Goal: Check status: Check status

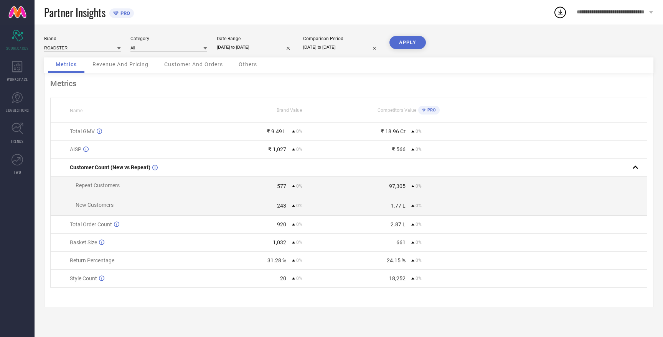
select select "7"
select select "2025"
select select "8"
select select "2025"
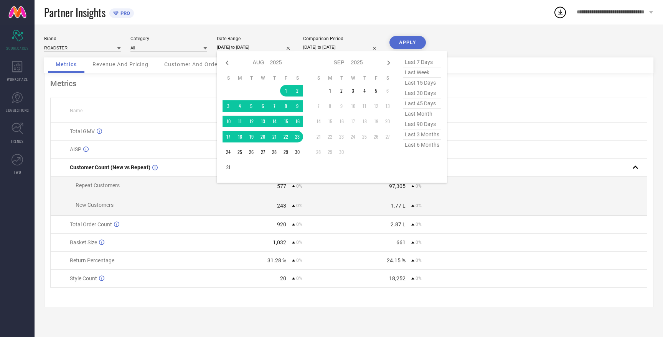
click at [248, 47] on input "[DATE] to [DATE]" at bounding box center [255, 47] width 77 height 8
click at [331, 91] on td "1" at bounding box center [330, 91] width 12 height 12
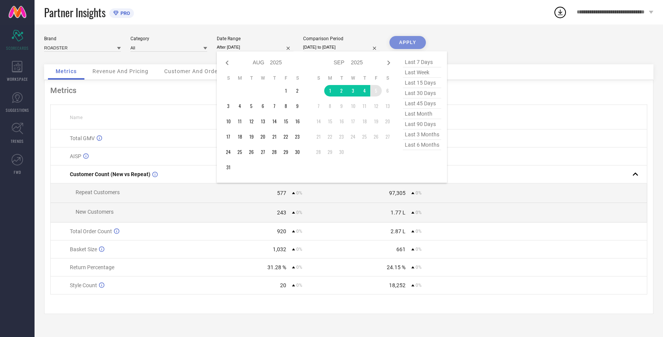
type input "[DATE] to [DATE]"
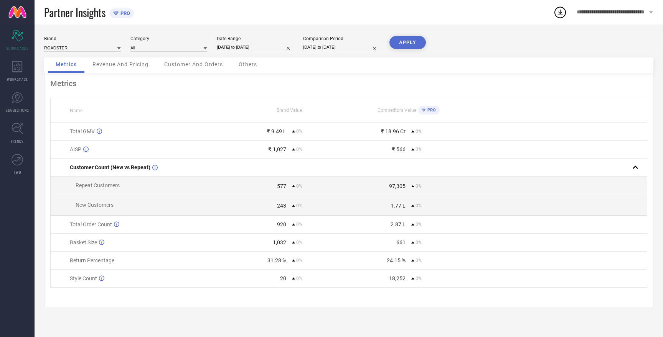
select select "7"
select select "2025"
select select "8"
select select "2025"
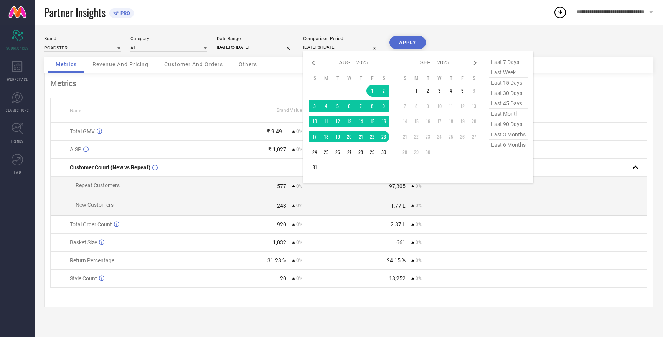
click at [342, 48] on input "[DATE] to [DATE]" at bounding box center [341, 47] width 77 height 8
click at [415, 91] on td "1" at bounding box center [416, 91] width 12 height 12
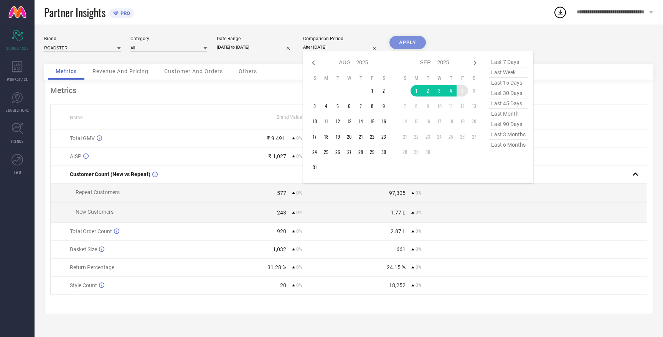
type input "[DATE] to [DATE]"
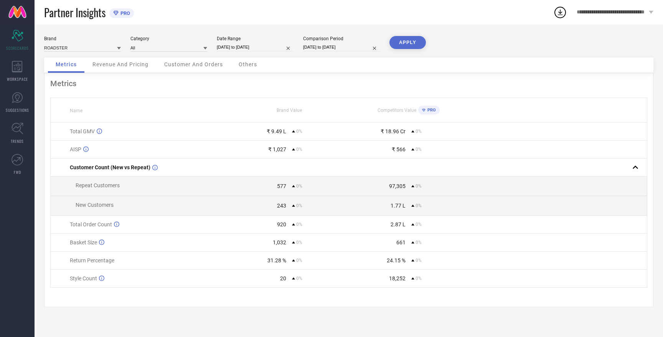
click at [418, 42] on button "APPLY" at bounding box center [407, 42] width 36 height 13
click at [87, 46] on input at bounding box center [82, 48] width 77 height 8
click at [87, 49] on input at bounding box center [82, 48] width 77 height 8
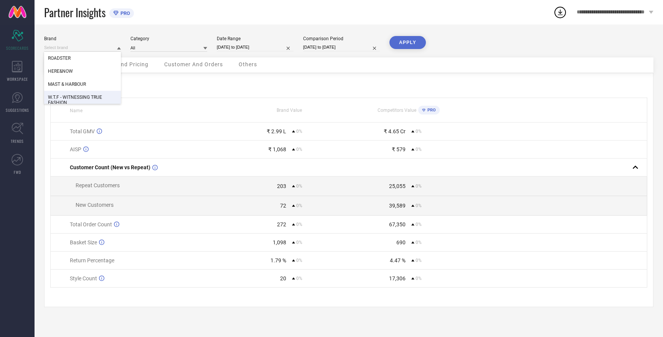
click at [88, 95] on span "W.T.F - WITNESSING TRUE FASHION" at bounding box center [82, 100] width 69 height 11
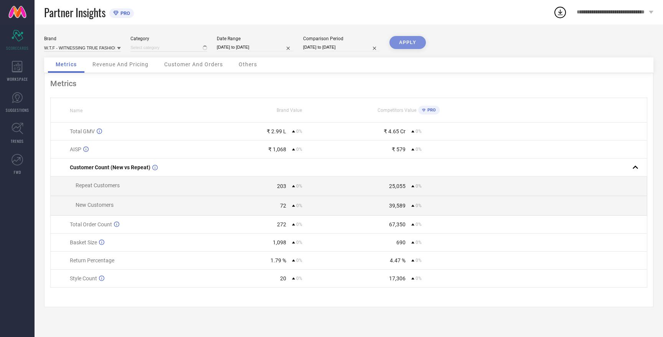
type input "All"
click at [407, 43] on button "APPLY" at bounding box center [407, 42] width 36 height 13
click at [82, 46] on input at bounding box center [82, 48] width 77 height 8
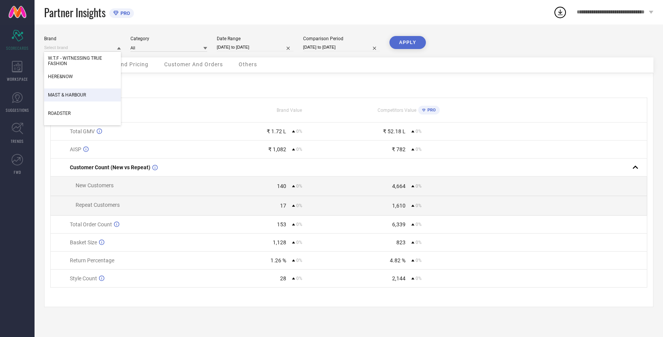
click at [84, 97] on span "MAST & HARBOUR" at bounding box center [67, 94] width 38 height 5
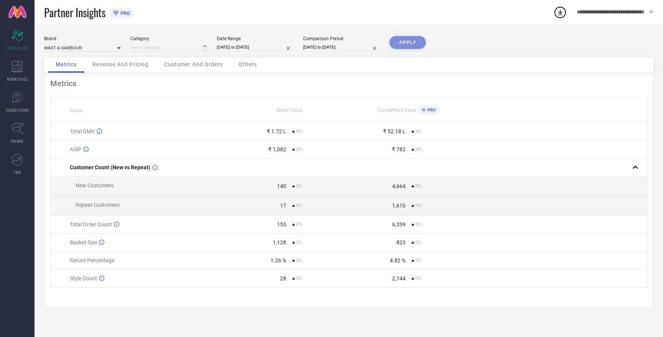
type input "All"
click at [406, 40] on button "APPLY" at bounding box center [407, 42] width 36 height 13
click at [77, 47] on input at bounding box center [82, 48] width 77 height 8
click at [70, 74] on span "HERE&NOW" at bounding box center [60, 71] width 25 height 5
type input "All"
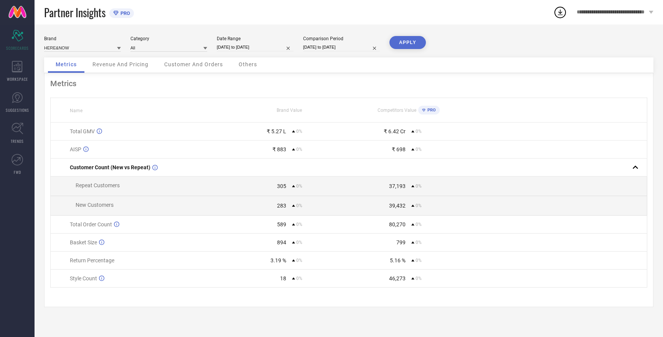
click at [415, 44] on button "APPLY" at bounding box center [407, 42] width 36 height 13
click at [86, 48] on input at bounding box center [82, 48] width 77 height 8
click at [79, 84] on div "ROADSTER" at bounding box center [82, 84] width 77 height 13
type input "All"
click at [409, 42] on button "APPLY" at bounding box center [407, 42] width 36 height 13
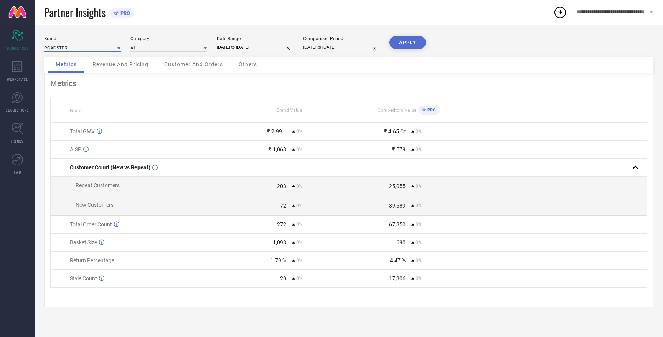
click at [65, 46] on input at bounding box center [82, 48] width 77 height 8
select select "8"
select select "2025"
select select "9"
select select "2025"
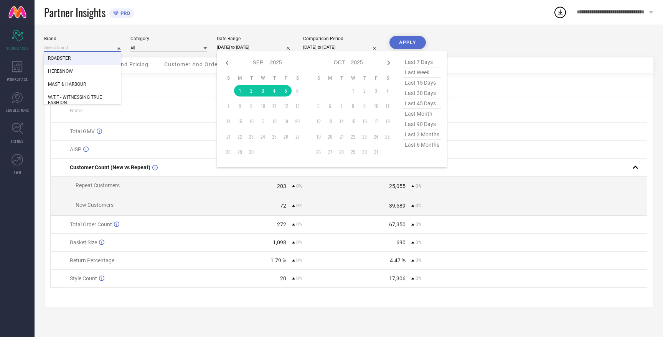
click at [242, 48] on input "[DATE] to [DATE]" at bounding box center [255, 47] width 77 height 8
click at [228, 64] on icon at bounding box center [226, 63] width 3 height 5
select select "7"
select select "2025"
select select "8"
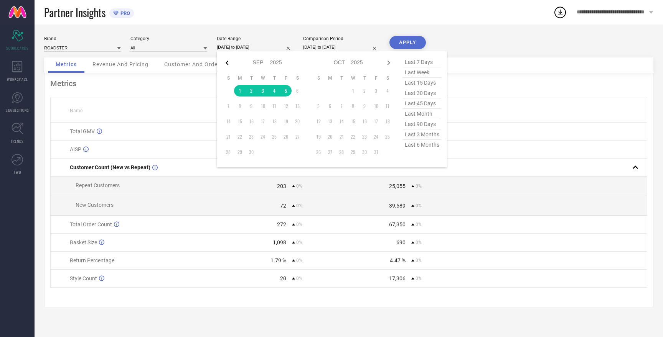
select select "2025"
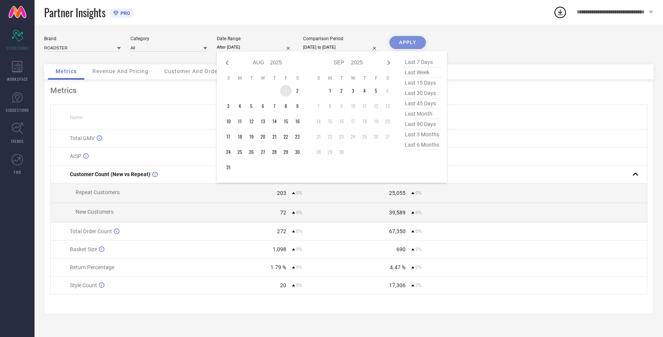
click at [285, 90] on td "1" at bounding box center [286, 91] width 12 height 12
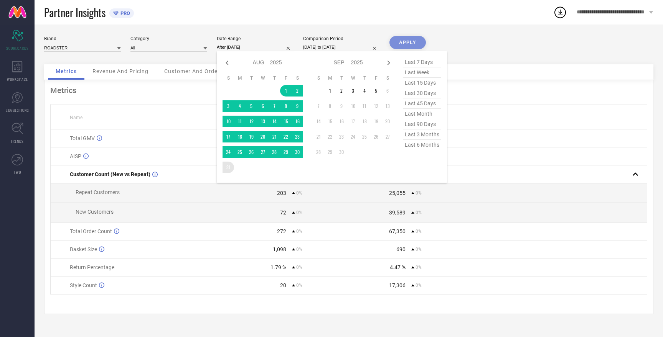
type input "[DATE] to [DATE]"
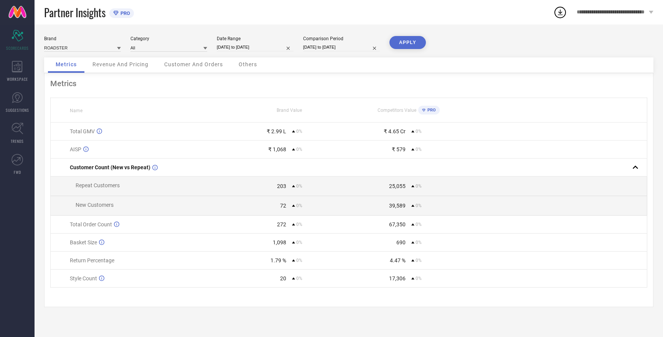
select select "8"
select select "2025"
select select "9"
select select "2025"
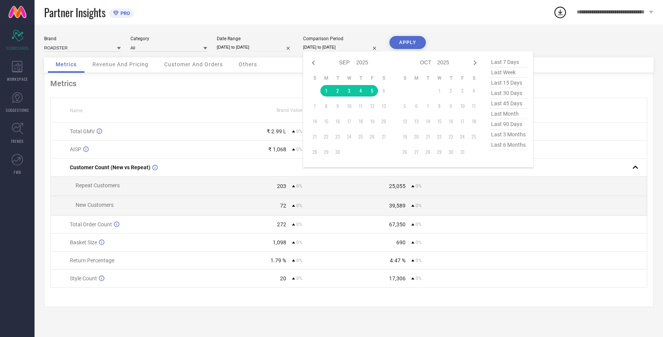
click at [325, 47] on input "[DATE] to [DATE]" at bounding box center [341, 47] width 77 height 8
click at [311, 61] on icon at bounding box center [313, 62] width 9 height 9
select select "7"
select select "2025"
select select "8"
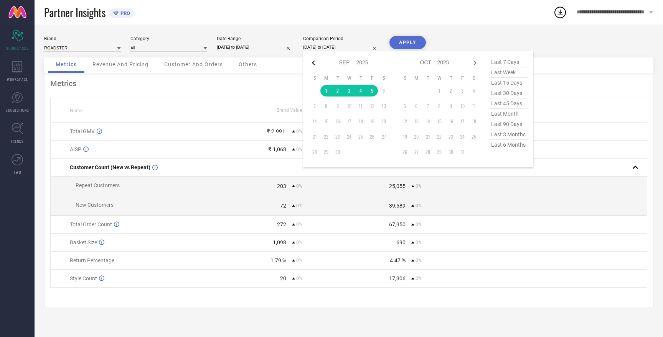
select select "2025"
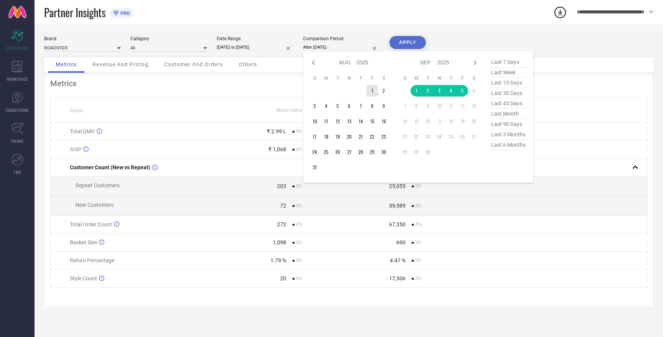
click at [372, 91] on td "1" at bounding box center [372, 91] width 12 height 12
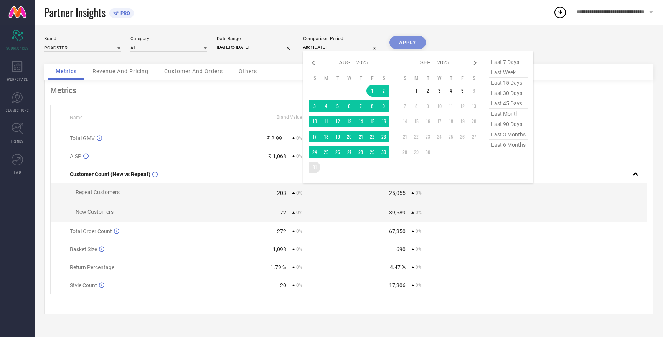
type input "[DATE] to [DATE]"
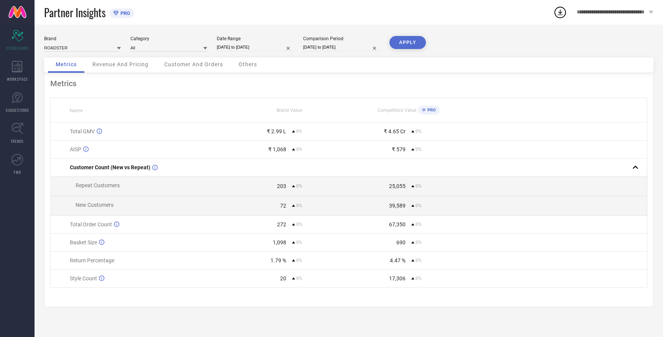
click at [407, 43] on button "APPLY" at bounding box center [407, 42] width 36 height 13
select select "7"
select select "2025"
select select "8"
select select "2025"
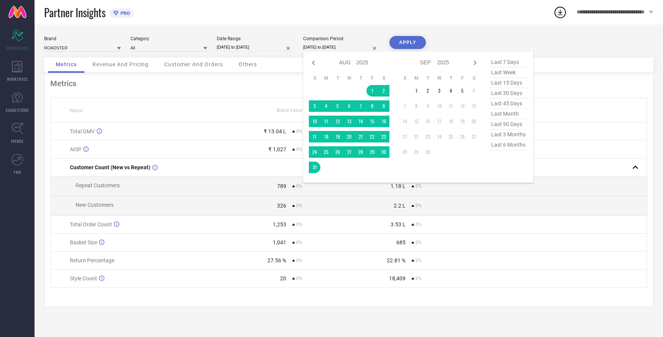
click at [326, 48] on input "[DATE] to [DATE]" at bounding box center [341, 47] width 77 height 8
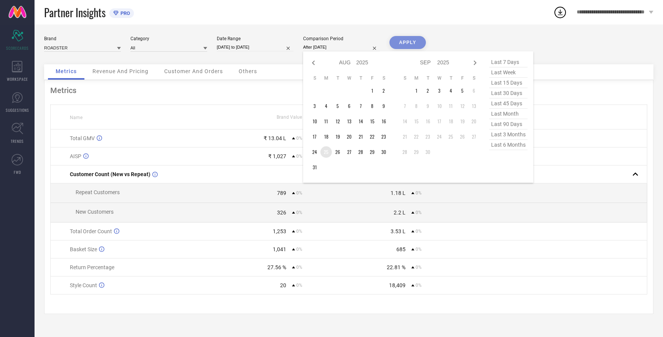
click at [327, 153] on td "25" at bounding box center [326, 152] width 12 height 12
type input "[DATE] to [DATE]"
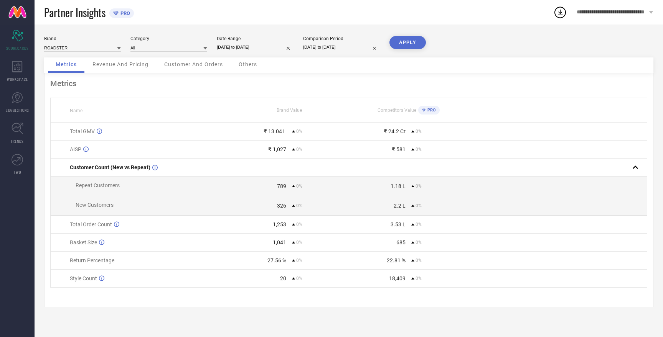
select select "7"
select select "2025"
select select "8"
select select "2025"
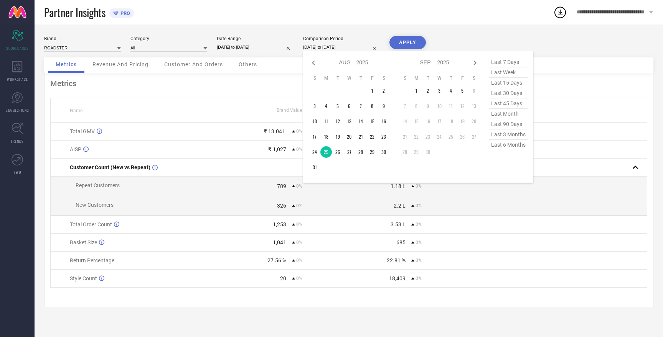
click at [334, 47] on input "[DATE] to [DATE]" at bounding box center [341, 47] width 77 height 8
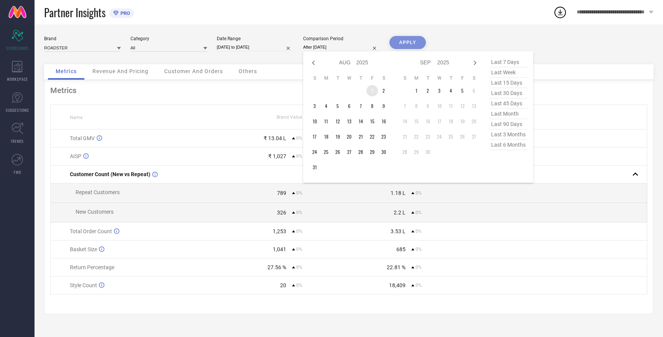
click at [373, 88] on td "1" at bounding box center [372, 91] width 12 height 12
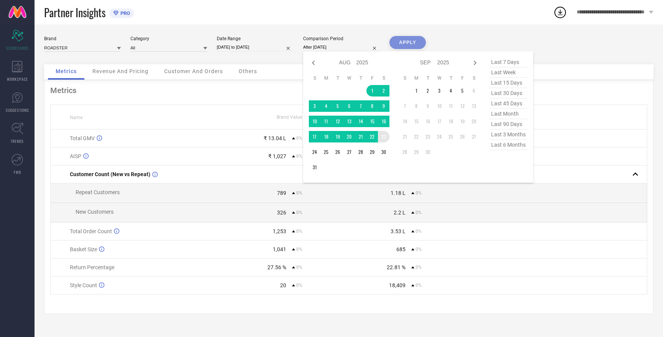
type input "[DATE] to [DATE]"
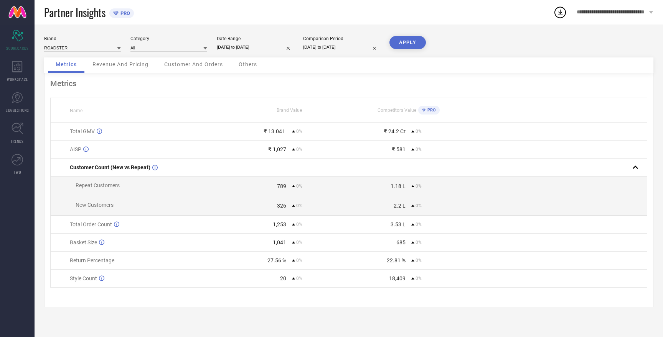
select select "7"
select select "2025"
select select "8"
select select "2025"
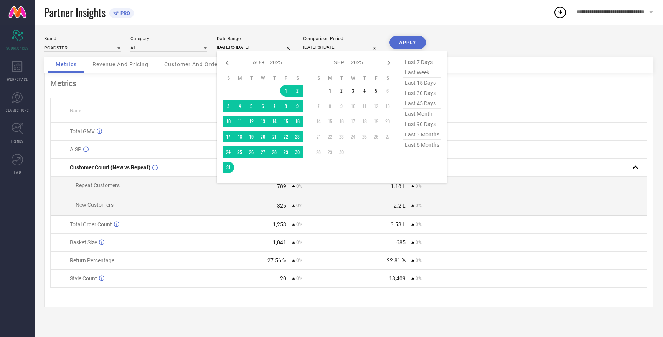
click at [234, 47] on input "[DATE] to [DATE]" at bounding box center [255, 47] width 77 height 8
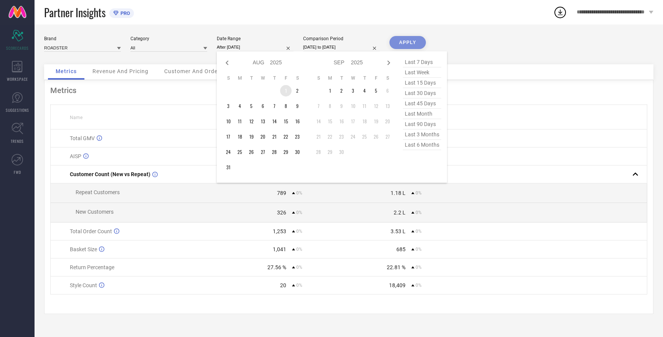
click at [288, 92] on td "1" at bounding box center [286, 91] width 12 height 12
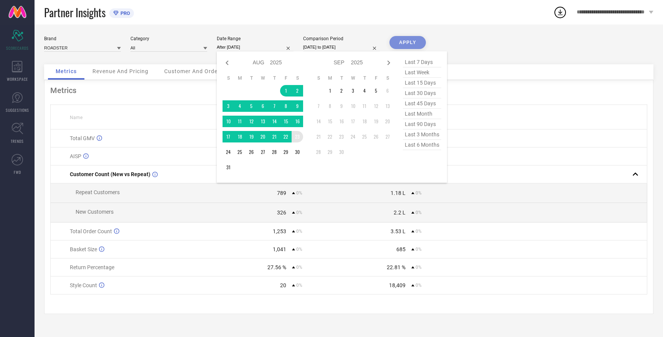
type input "[DATE] to [DATE]"
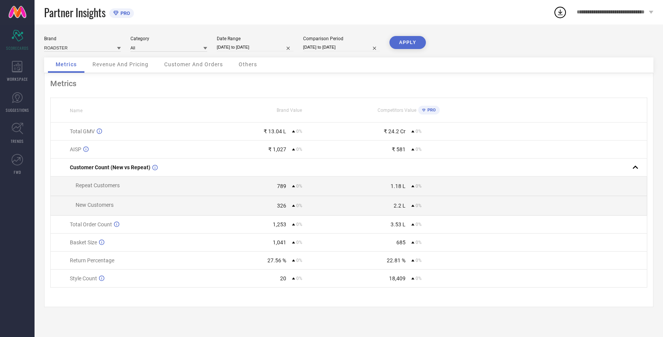
click at [402, 46] on button "APPLY" at bounding box center [407, 42] width 36 height 13
click at [72, 46] on input at bounding box center [82, 48] width 77 height 8
click at [74, 73] on div "HERE&NOW" at bounding box center [82, 71] width 77 height 13
type input "All"
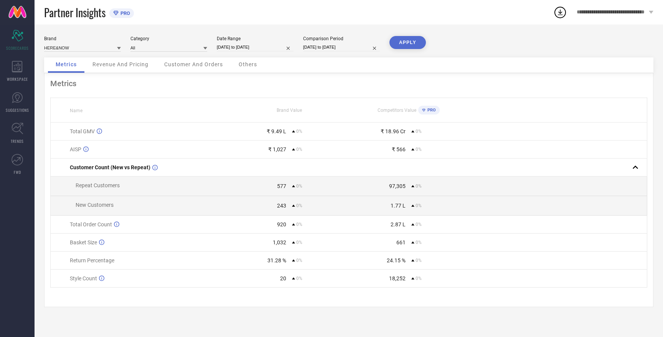
click at [406, 45] on button "APPLY" at bounding box center [407, 42] width 36 height 13
click at [87, 48] on input at bounding box center [82, 48] width 77 height 8
click at [86, 99] on span "W.T.F - WITNESSING TRUE FASHION" at bounding box center [82, 100] width 69 height 11
type input "All"
click at [408, 42] on button "APPLY" at bounding box center [407, 42] width 36 height 13
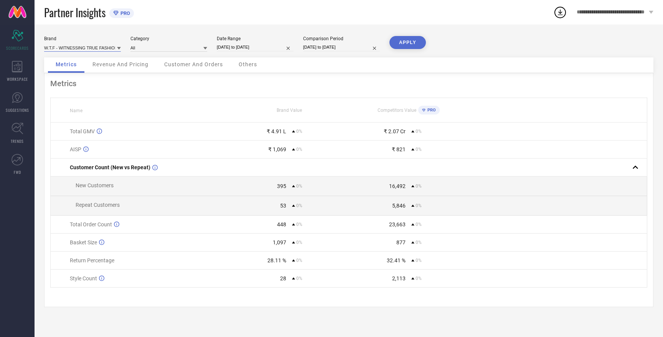
click at [107, 48] on input at bounding box center [82, 48] width 77 height 8
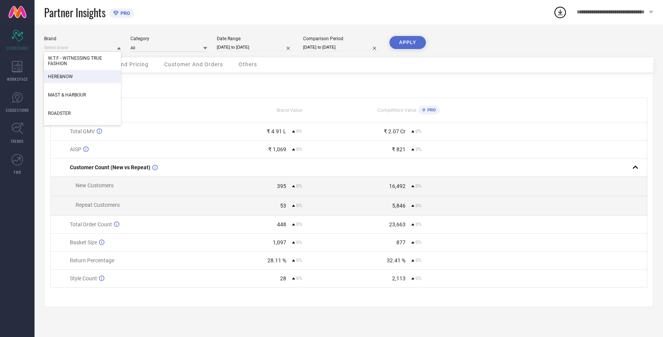
click at [102, 73] on div "HERE&NOW" at bounding box center [82, 76] width 77 height 13
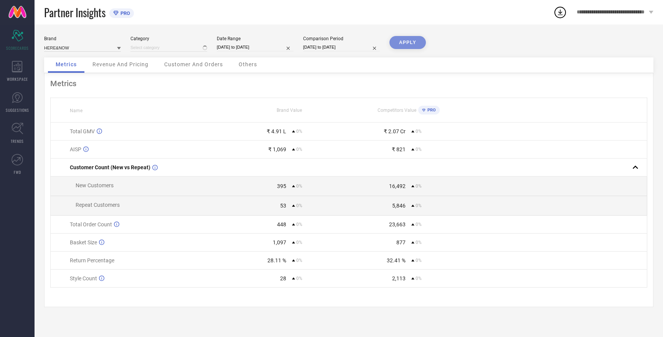
type input "All"
click at [398, 45] on button "APPLY" at bounding box center [407, 42] width 36 height 13
click at [76, 47] on input at bounding box center [82, 48] width 77 height 8
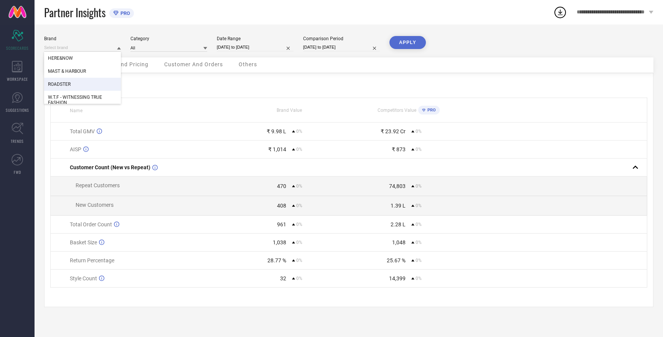
click at [73, 81] on div "ROADSTER" at bounding box center [82, 84] width 77 height 13
type input "All"
click at [400, 46] on button "APPLY" at bounding box center [407, 42] width 36 height 13
click at [74, 49] on input at bounding box center [82, 48] width 77 height 8
click at [77, 71] on div "HERE&NOW" at bounding box center [82, 71] width 77 height 13
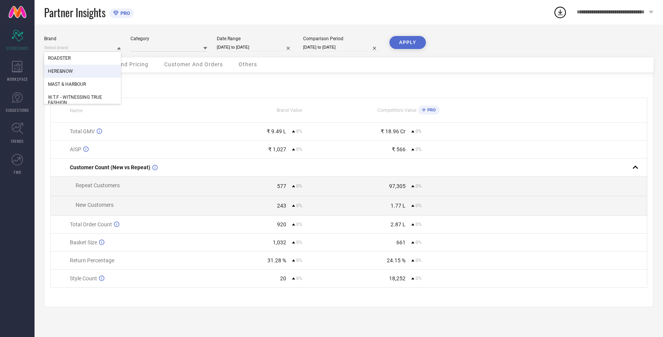
type input "All"
click at [416, 42] on button "APPLY" at bounding box center [407, 42] width 36 height 13
click at [394, 42] on button "APPLY" at bounding box center [407, 42] width 36 height 13
click at [72, 48] on input at bounding box center [82, 48] width 77 height 8
click at [77, 71] on span "MAST & HARBOUR" at bounding box center [67, 71] width 38 height 5
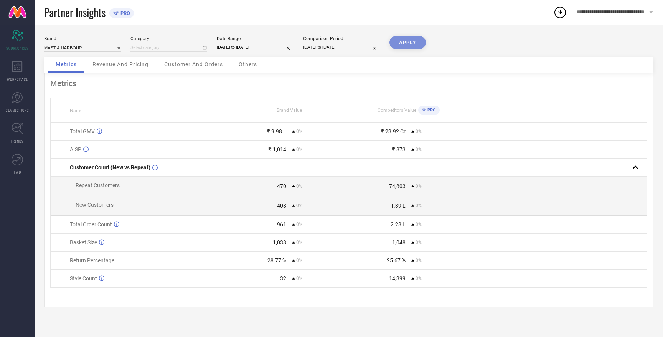
type input "All"
click at [406, 48] on button "APPLY" at bounding box center [407, 42] width 36 height 13
click at [85, 48] on input at bounding box center [82, 48] width 77 height 8
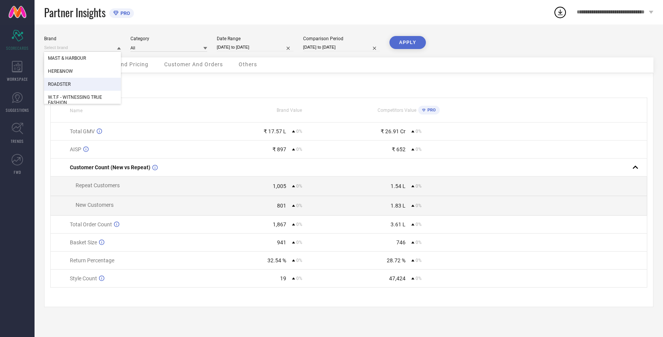
click at [86, 84] on div "ROADSTER" at bounding box center [82, 84] width 77 height 13
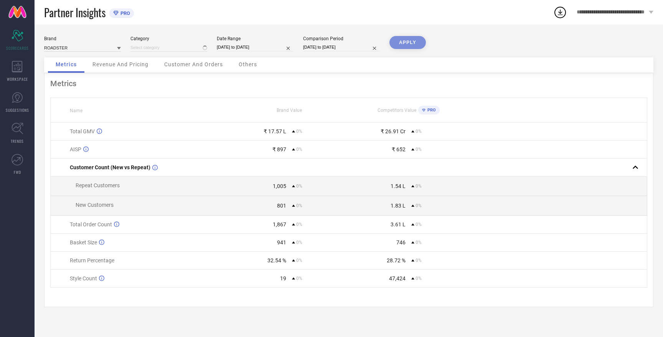
type input "All"
click at [396, 43] on button "APPLY" at bounding box center [407, 42] width 36 height 13
click at [63, 48] on input at bounding box center [82, 48] width 77 height 8
click at [67, 73] on span "HERE&NOW" at bounding box center [60, 71] width 25 height 5
type input "All"
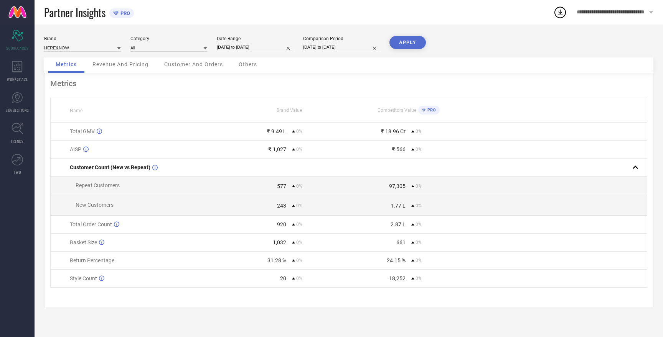
click at [398, 44] on button "APPLY" at bounding box center [407, 42] width 36 height 13
click at [88, 49] on input at bounding box center [82, 48] width 77 height 8
click at [92, 97] on span "W.T.F - WITNESSING TRUE FASHION" at bounding box center [82, 100] width 69 height 11
type input "All"
click at [415, 38] on button "APPLY" at bounding box center [407, 42] width 36 height 13
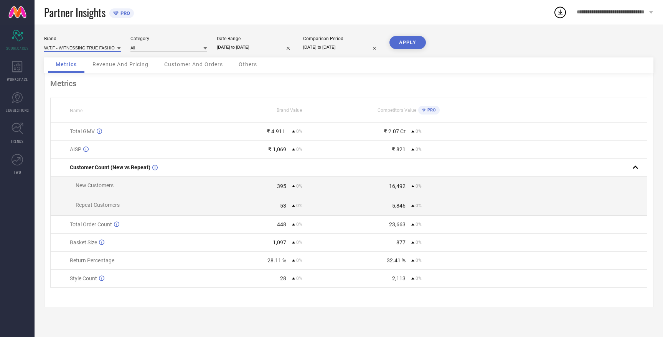
click at [84, 47] on input at bounding box center [82, 48] width 77 height 8
click at [85, 74] on div "HERE&NOW" at bounding box center [82, 76] width 77 height 13
type input "All"
click at [407, 43] on button "APPLY" at bounding box center [407, 42] width 36 height 13
click at [77, 49] on input at bounding box center [82, 48] width 77 height 8
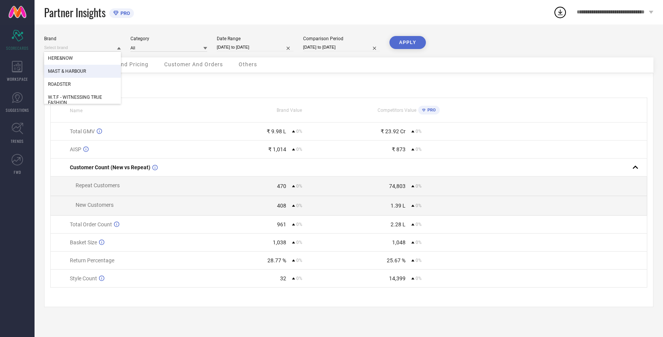
click at [77, 75] on div "MAST & HARBOUR" at bounding box center [82, 71] width 77 height 13
type input "All"
click at [404, 39] on button "APPLY" at bounding box center [407, 42] width 36 height 13
click at [89, 49] on input at bounding box center [82, 48] width 77 height 8
click at [82, 88] on div "ROADSTER" at bounding box center [82, 84] width 77 height 13
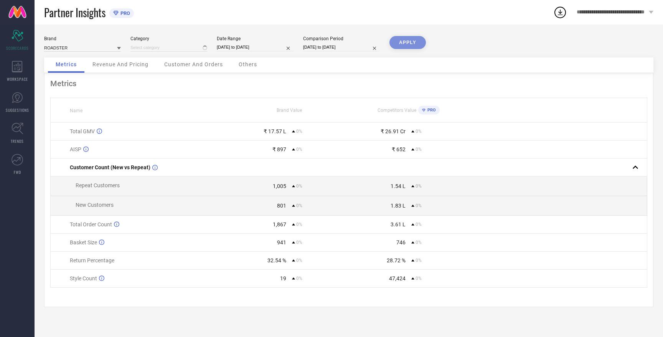
type input "All"
click at [394, 46] on button "APPLY" at bounding box center [407, 42] width 36 height 13
click at [61, 48] on input at bounding box center [82, 48] width 77 height 8
click at [71, 100] on span "W.T.F - WITNESSING TRUE FASHION" at bounding box center [82, 100] width 69 height 11
type input "All"
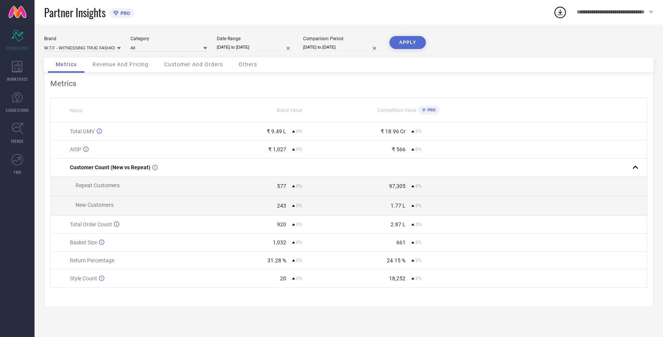
click at [403, 41] on button "APPLY" at bounding box center [407, 42] width 36 height 13
click at [95, 48] on input at bounding box center [82, 48] width 77 height 8
click at [86, 74] on div "HERE&NOW" at bounding box center [82, 76] width 77 height 13
type input "All"
click at [395, 43] on button "APPLY" at bounding box center [407, 42] width 36 height 13
